Goal: Communication & Community: Connect with others

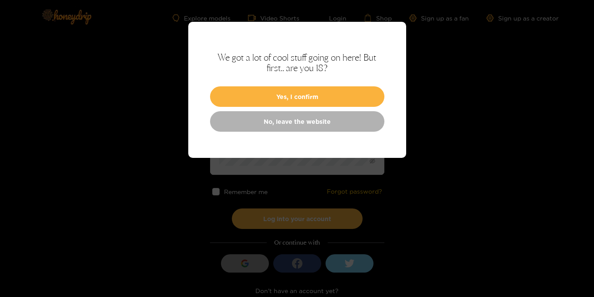
type input "**********"
click at [279, 97] on button "Yes, I confirm" at bounding box center [297, 96] width 174 height 20
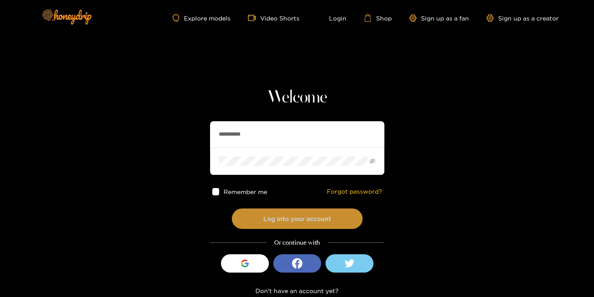
click at [298, 217] on button "Log into your account" at bounding box center [297, 218] width 131 height 20
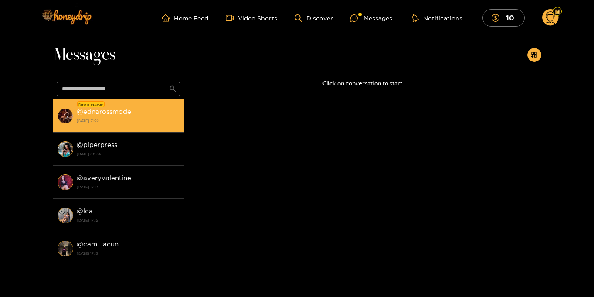
click at [146, 120] on strong "[DATE] 21:22" at bounding box center [128, 121] width 103 height 8
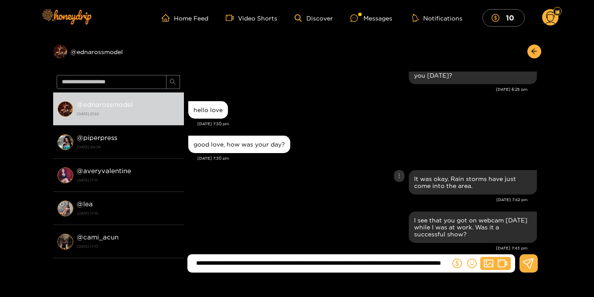
type input "**********"
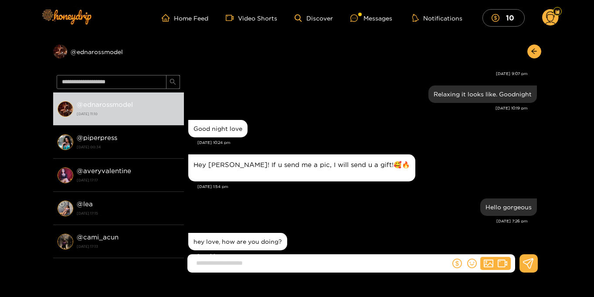
scroll to position [9992, 0]
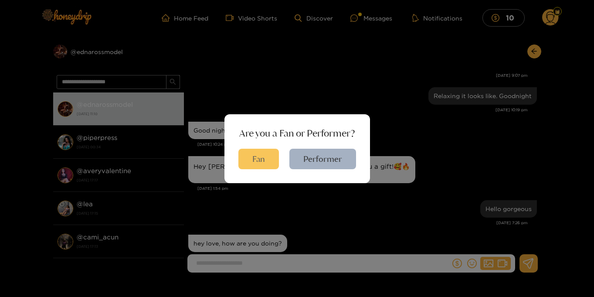
click at [243, 162] on button "Fan" at bounding box center [258, 159] width 41 height 20
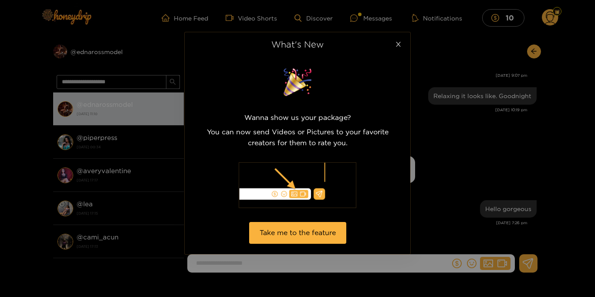
click at [400, 45] on icon "close" at bounding box center [398, 44] width 7 height 7
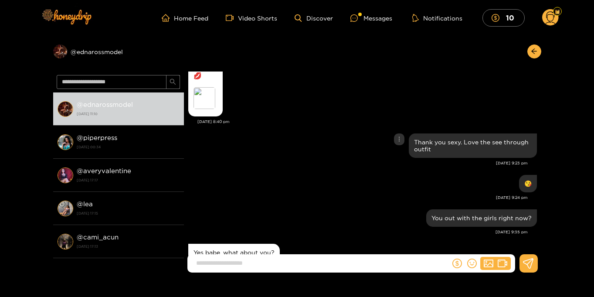
scroll to position [10908, 0]
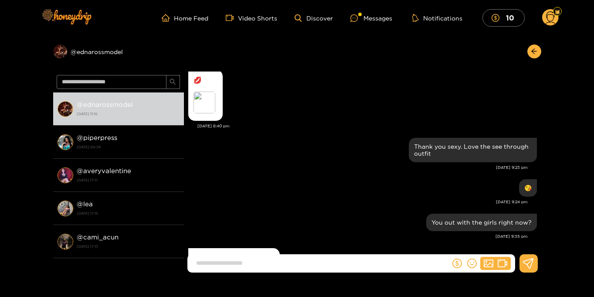
click at [188, 121] on div "💋 Preview" at bounding box center [205, 95] width 34 height 51
click at [196, 113] on div "Preview" at bounding box center [204, 102] width 22 height 22
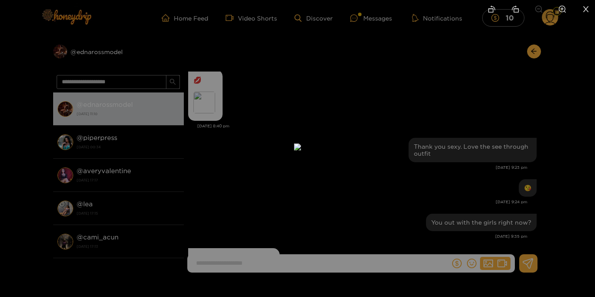
click at [584, 9] on icon "close" at bounding box center [586, 9] width 8 height 8
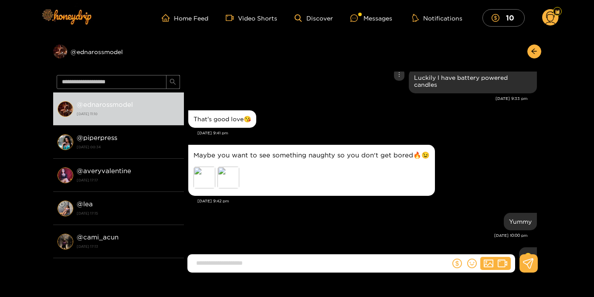
scroll to position [14475, 0]
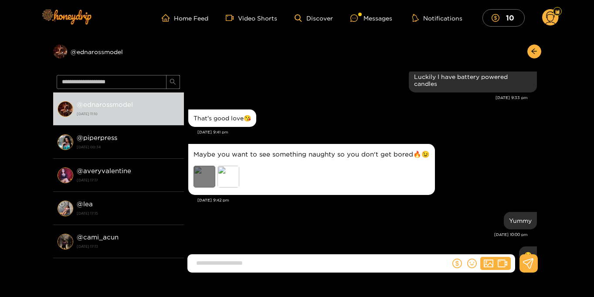
click at [203, 187] on div "Preview" at bounding box center [204, 177] width 22 height 22
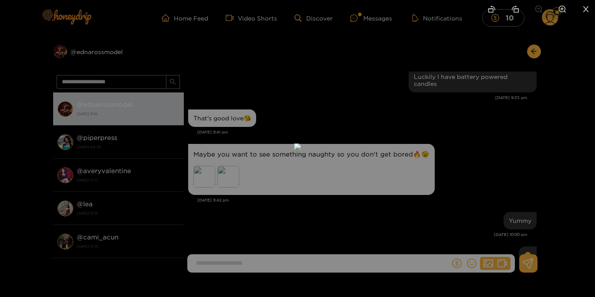
click at [563, 12] on icon "zoom-in" at bounding box center [563, 9] width 8 height 8
drag, startPoint x: 257, startPoint y: 203, endPoint x: 315, endPoint y: 135, distance: 89.4
click at [345, 89] on img at bounding box center [355, 78] width 21 height 21
drag, startPoint x: 298, startPoint y: 214, endPoint x: 310, endPoint y: 107, distance: 107.4
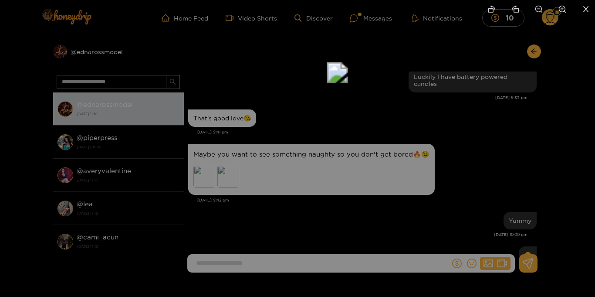
click at [327, 83] on img at bounding box center [337, 72] width 21 height 21
drag, startPoint x: 253, startPoint y: 207, endPoint x: 279, endPoint y: 163, distance: 51.2
drag, startPoint x: 366, startPoint y: 161, endPoint x: 355, endPoint y: 158, distance: 11.7
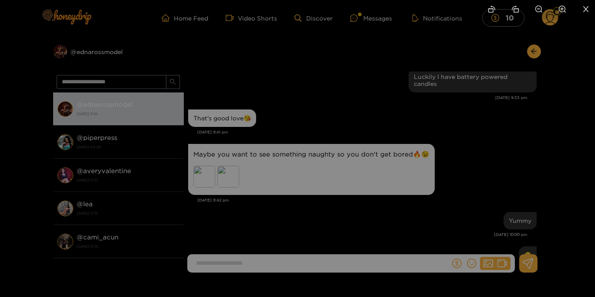
click at [587, 13] on li at bounding box center [586, 10] width 18 height 20
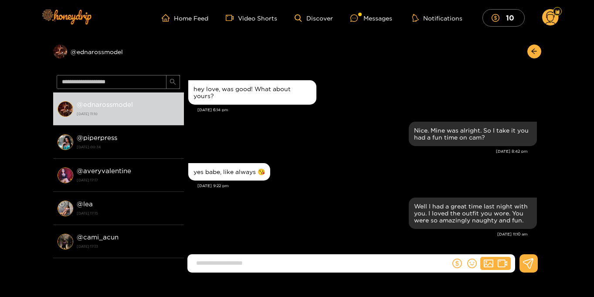
scroll to position [18217, 0]
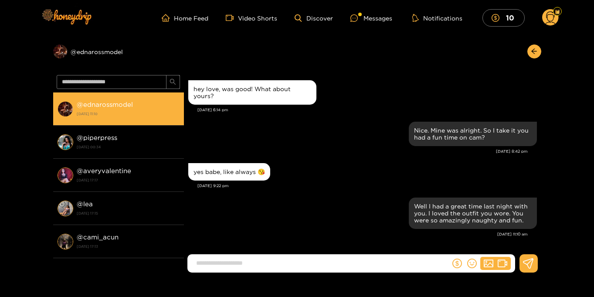
click at [105, 112] on strong "[DATE] 11:10" at bounding box center [128, 114] width 103 height 8
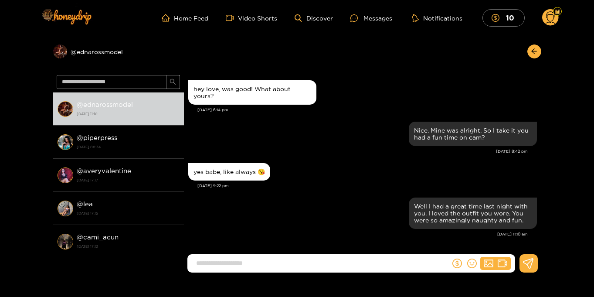
scroll to position [755, 0]
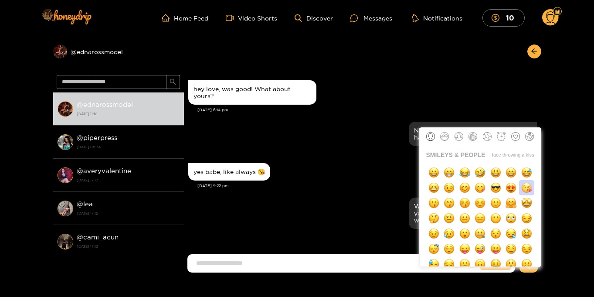
click at [525, 190] on img "button" at bounding box center [526, 187] width 11 height 11
type input "**"
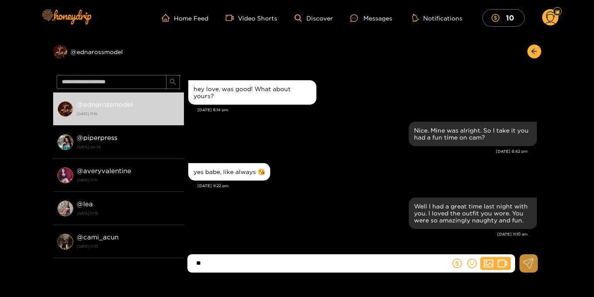
click at [525, 264] on icon at bounding box center [528, 263] width 10 height 10
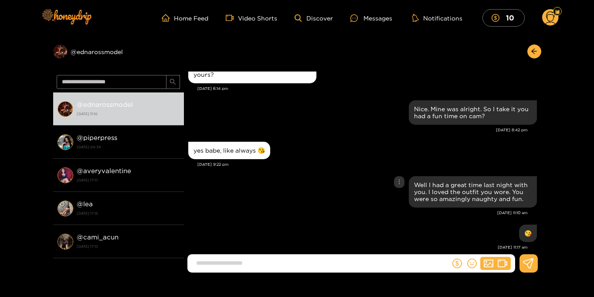
scroll to position [790, 0]
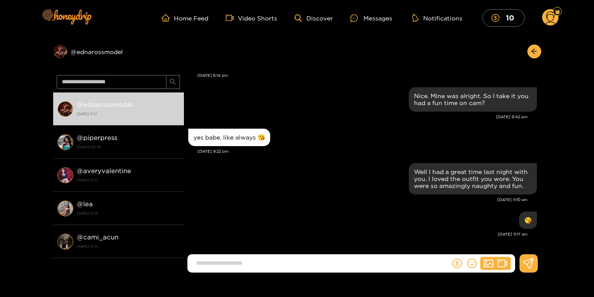
click at [550, 22] on circle at bounding box center [550, 17] width 17 height 17
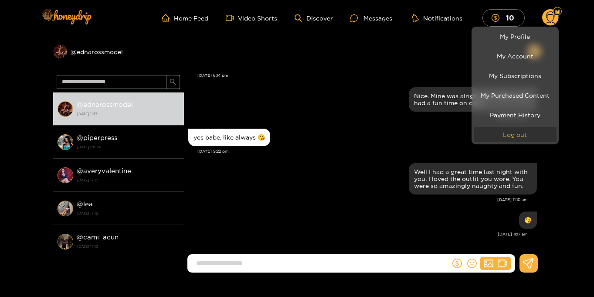
click at [515, 135] on button "Log out" at bounding box center [515, 134] width 83 height 15
